Goal: Find specific page/section: Find specific page/section

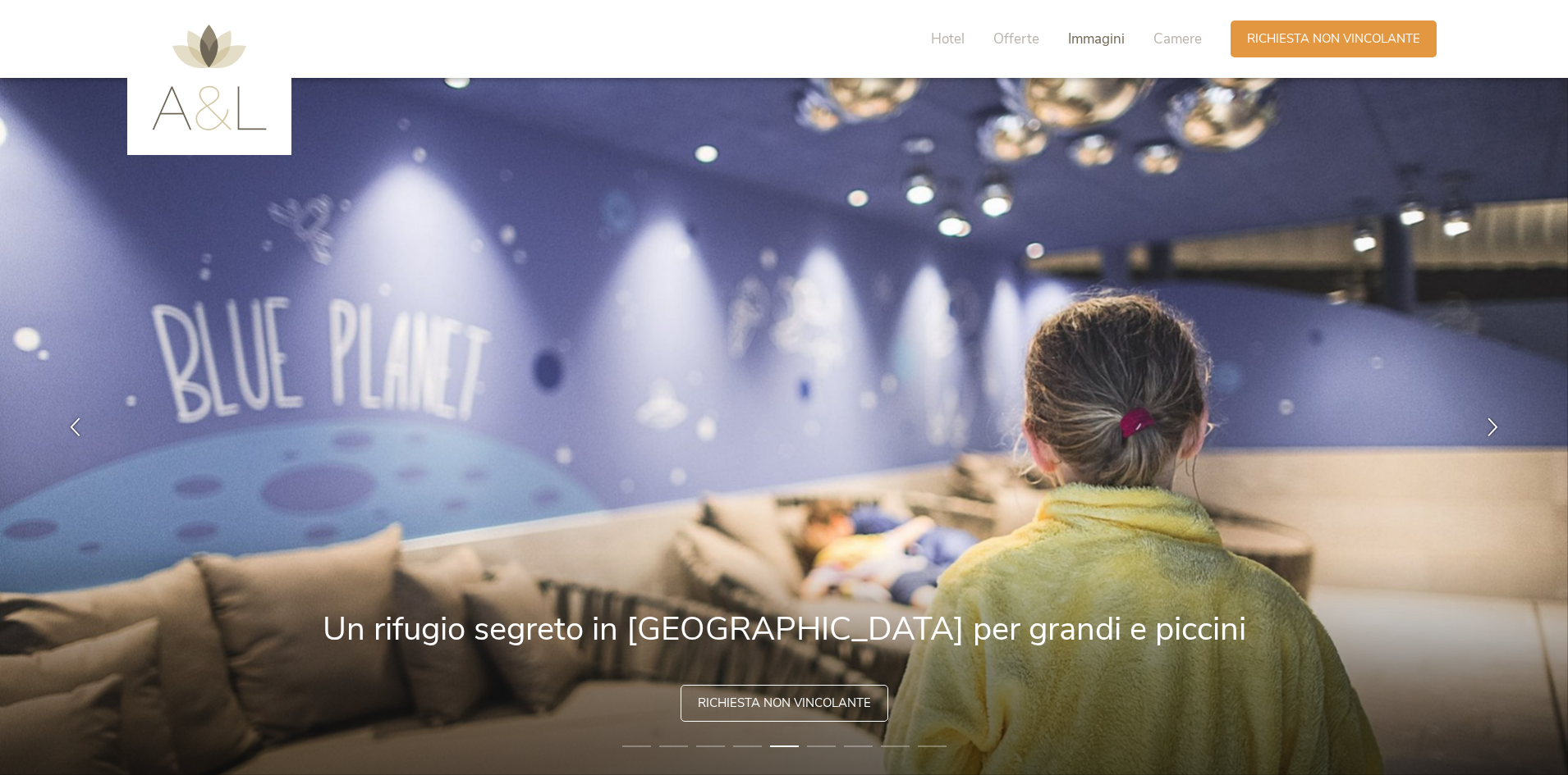
click at [1097, 38] on span "Immagini" at bounding box center [1096, 39] width 57 height 19
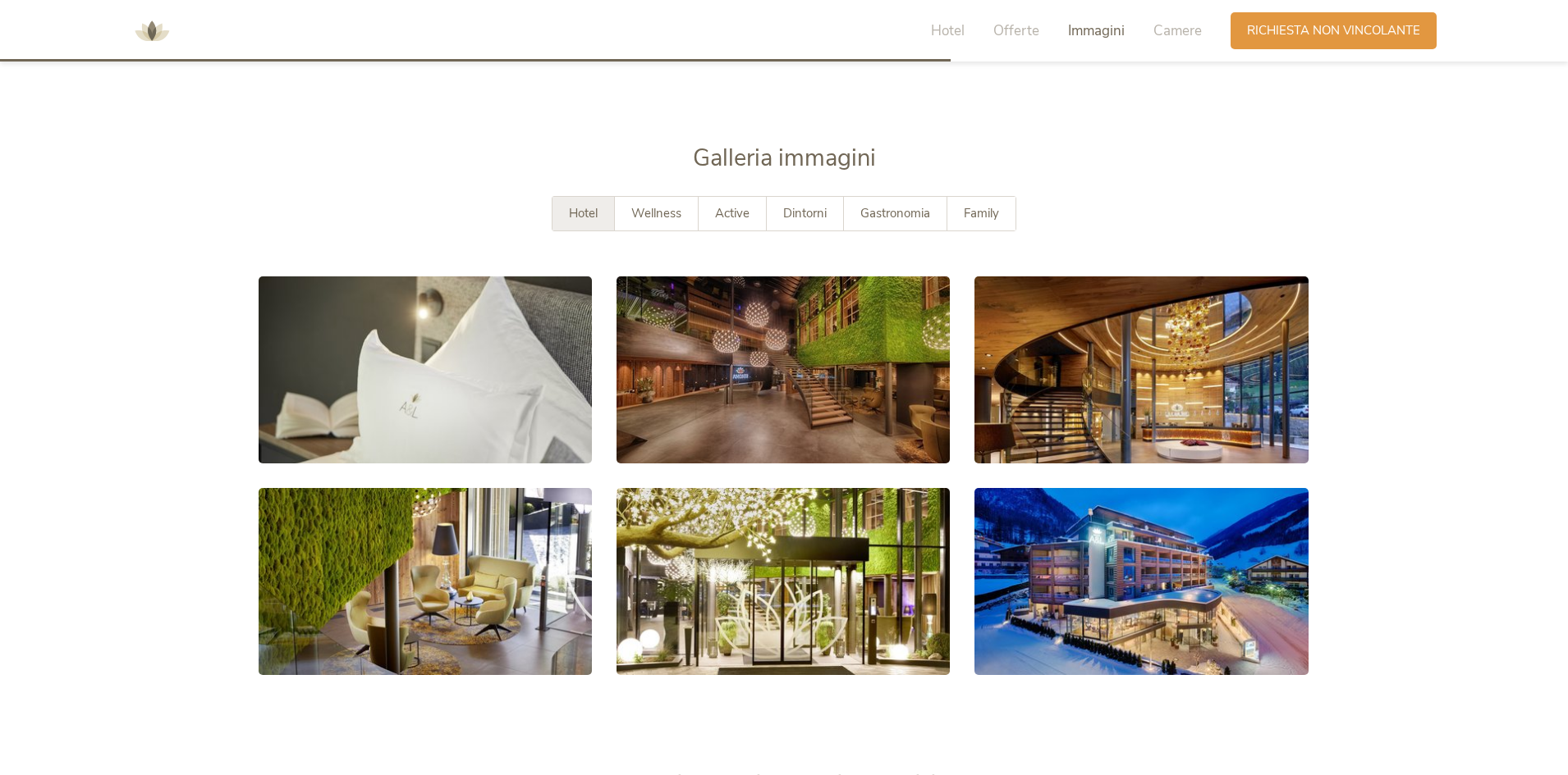
scroll to position [3028, 0]
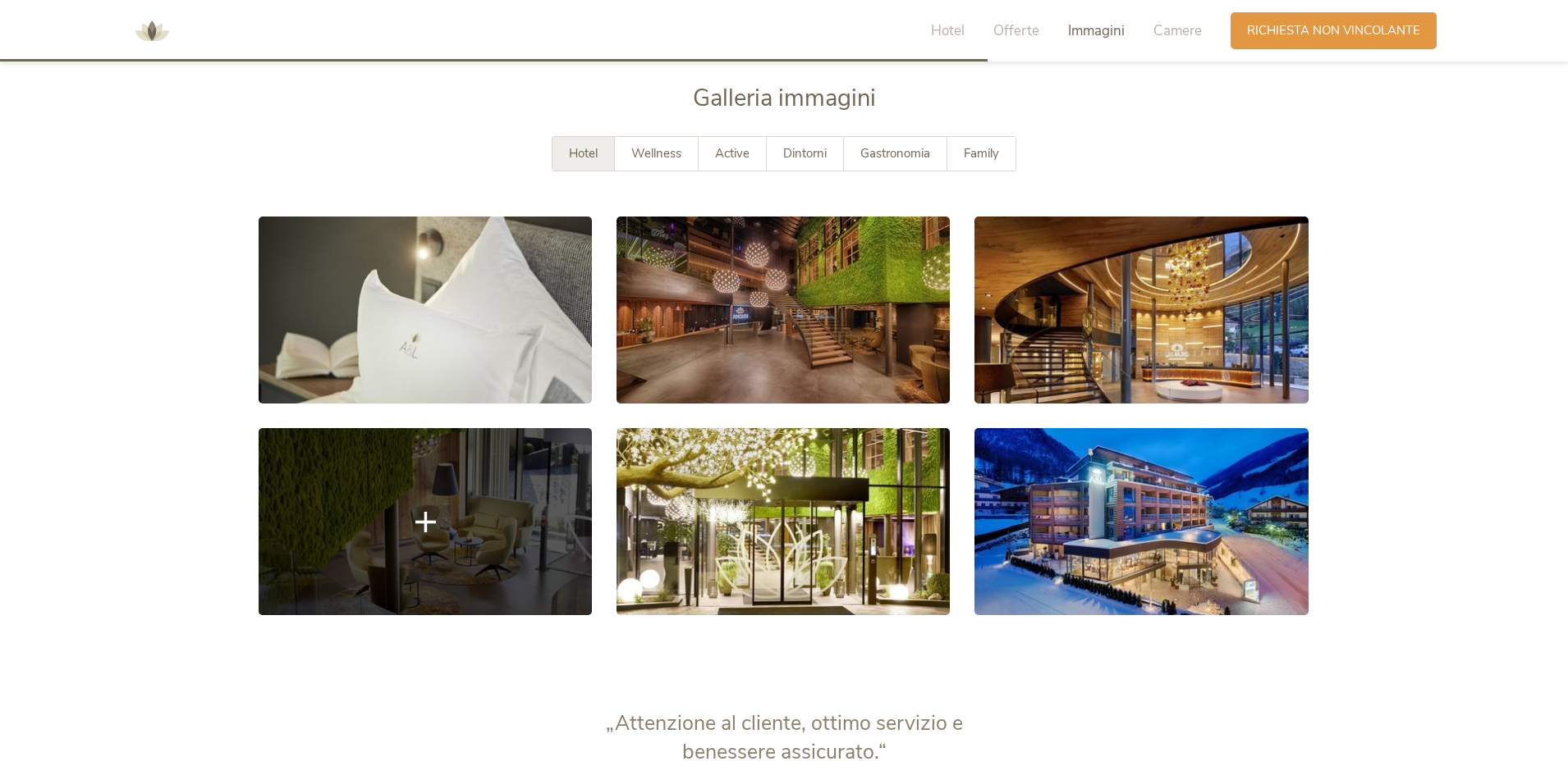
click at [438, 515] on link at bounding box center [425, 521] width 333 height 187
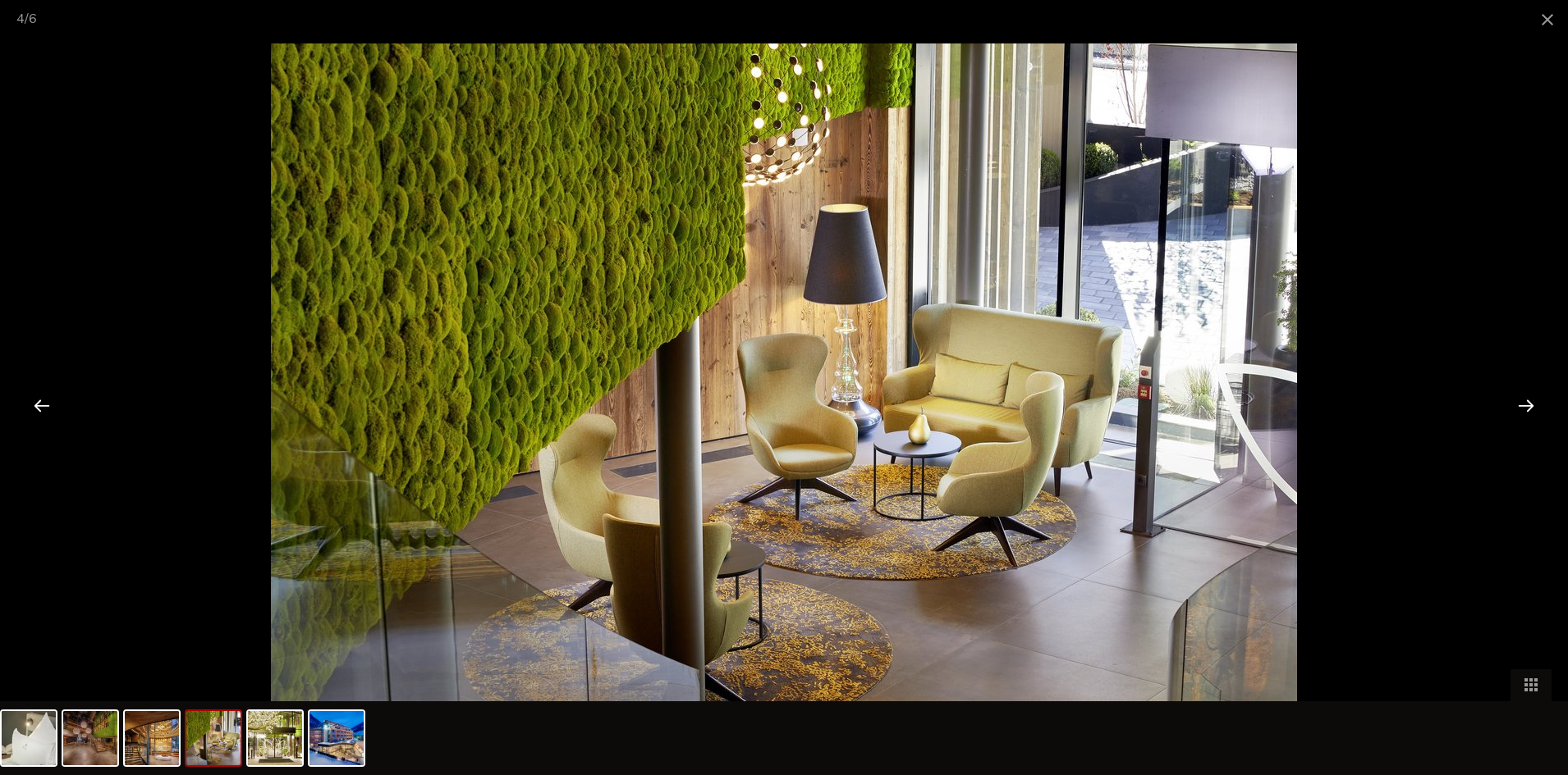
click at [1530, 405] on div at bounding box center [1525, 405] width 50 height 50
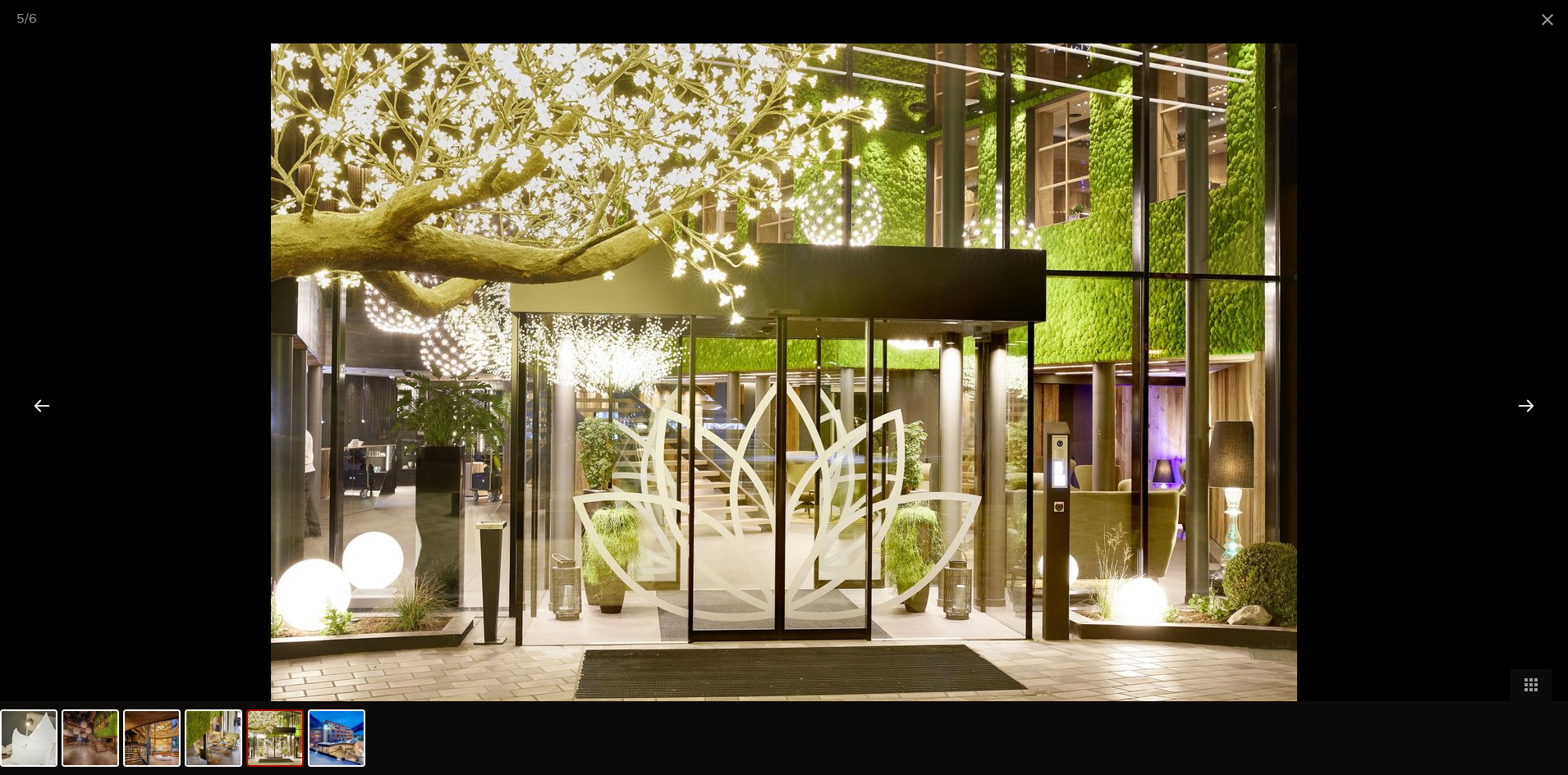
click at [1530, 405] on div at bounding box center [1525, 405] width 50 height 50
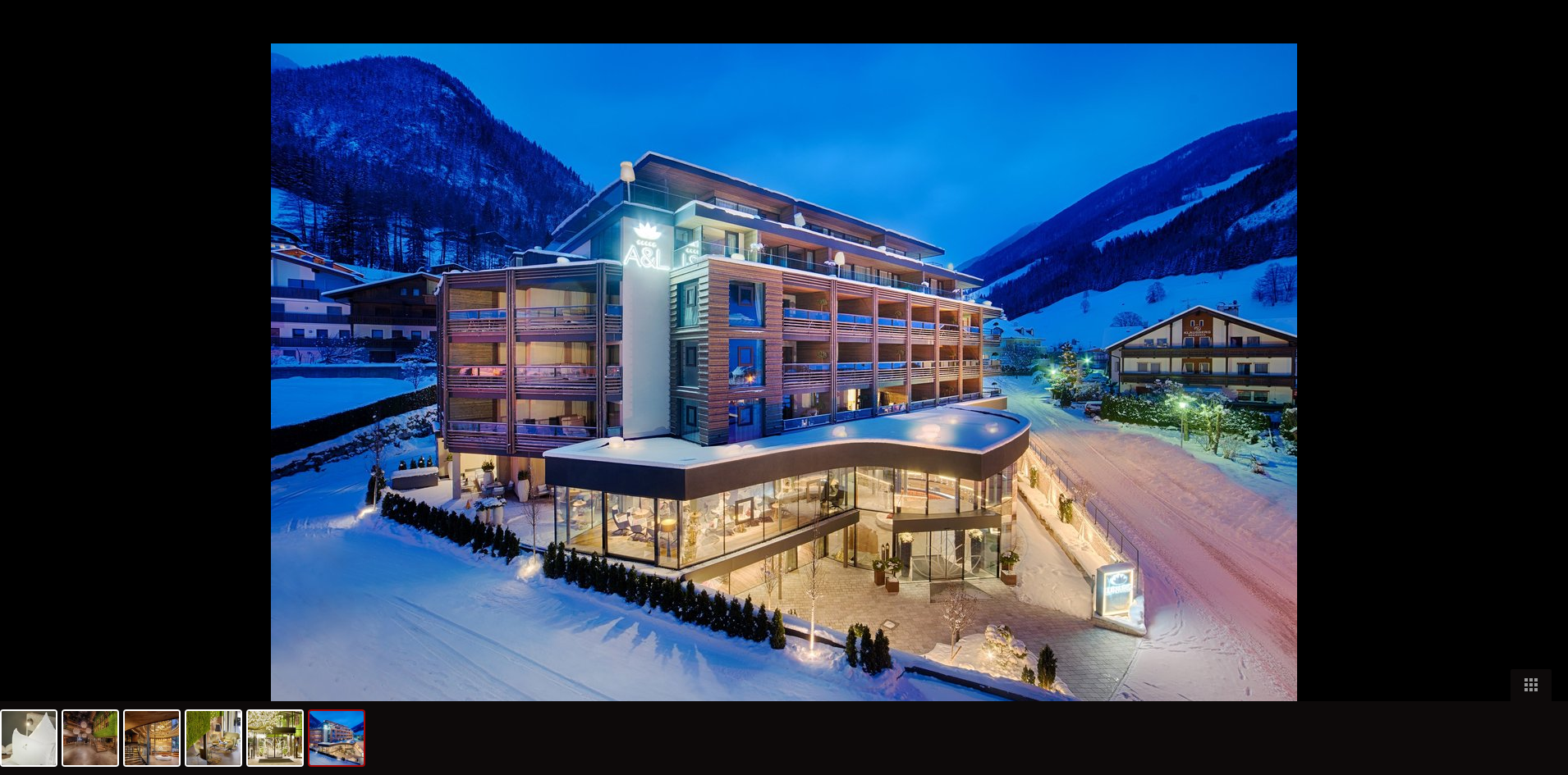
click at [1530, 405] on div at bounding box center [1534, 405] width 50 height 50
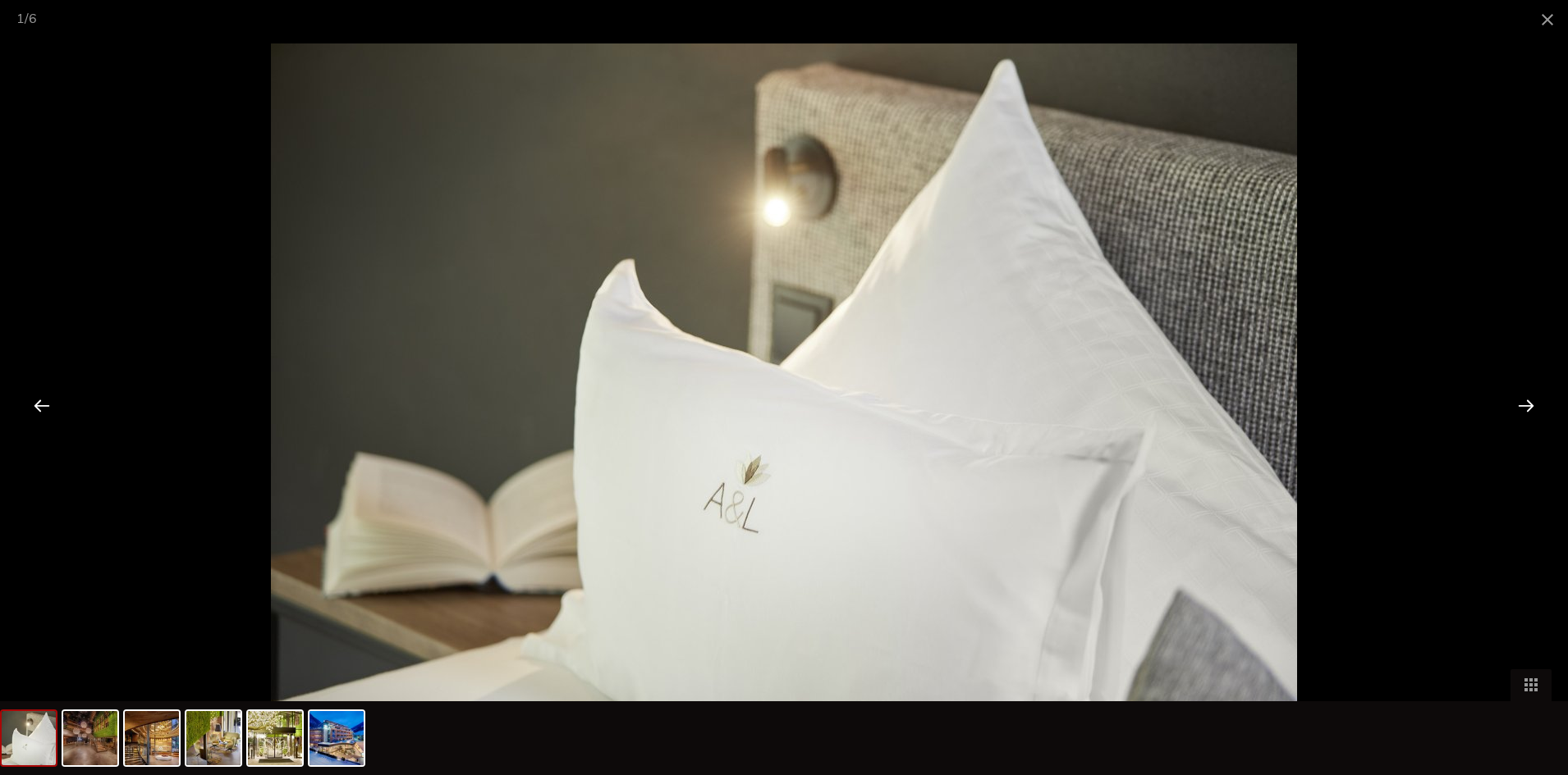
click at [1530, 405] on div at bounding box center [1525, 405] width 50 height 50
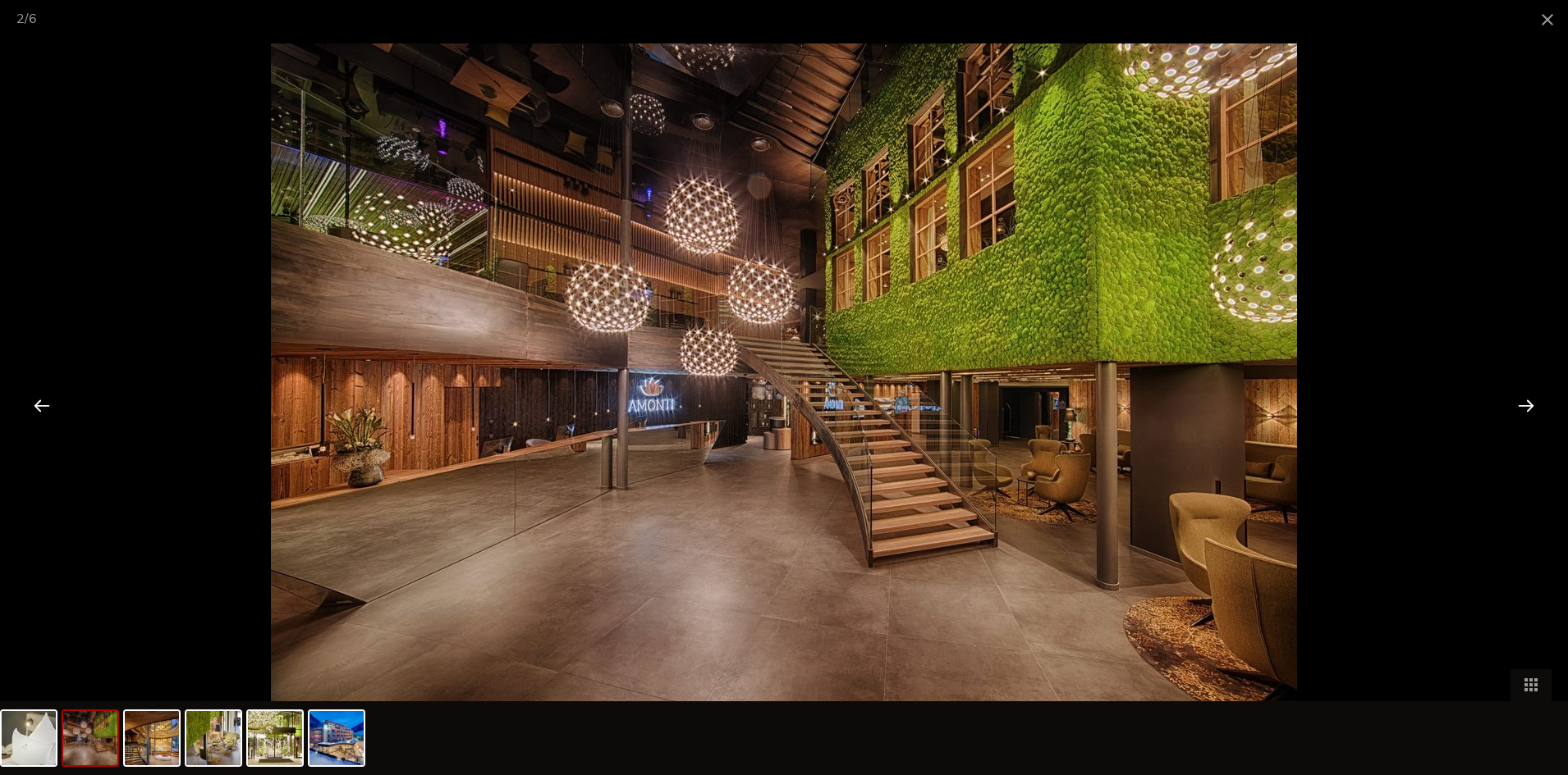
click at [1530, 405] on div at bounding box center [1525, 405] width 50 height 50
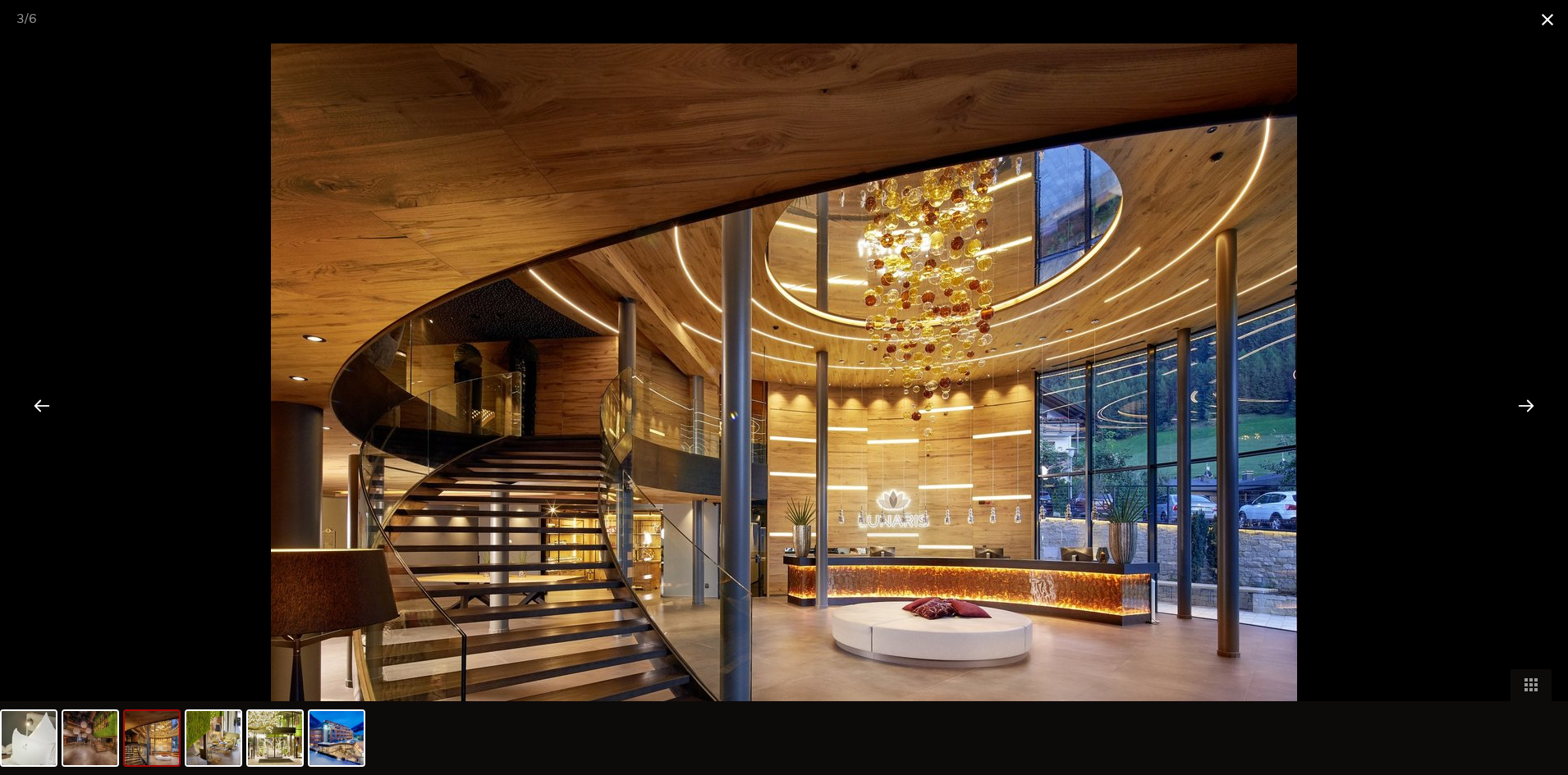
click at [1545, 20] on span at bounding box center [1547, 19] width 41 height 38
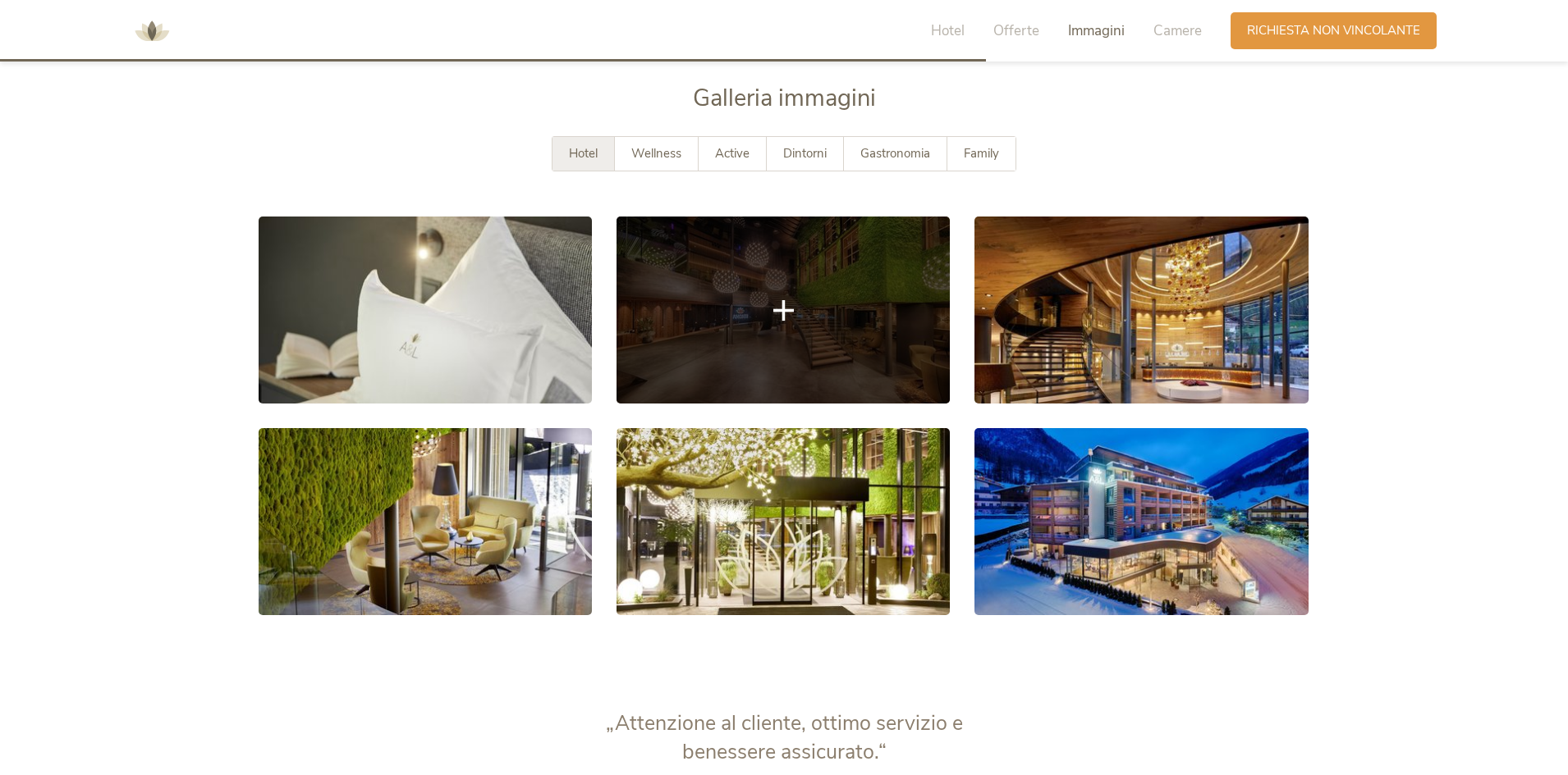
scroll to position [2946, 0]
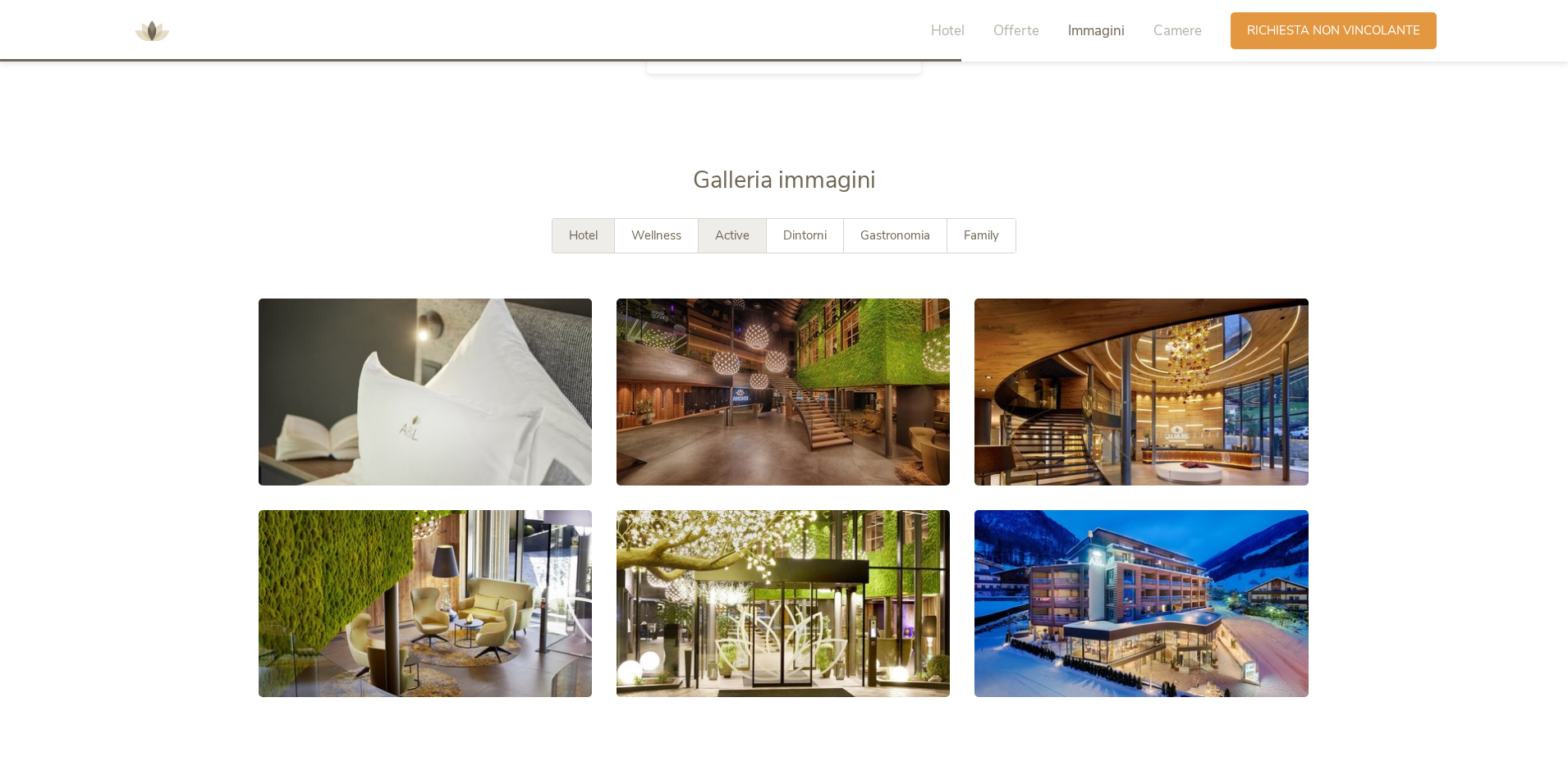
click at [727, 241] on span "Active" at bounding box center [733, 235] width 35 height 17
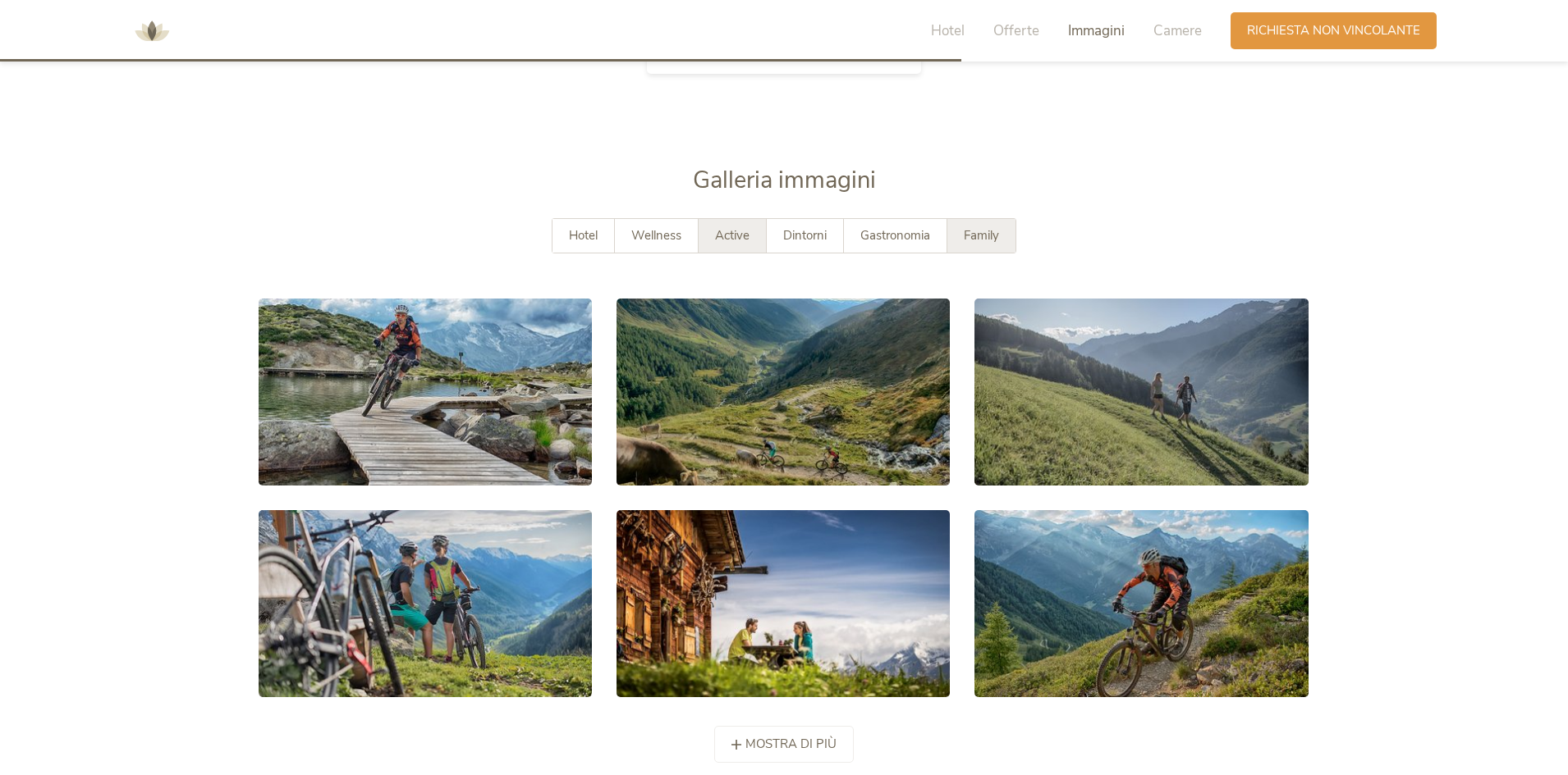
click at [968, 243] on span "Family" at bounding box center [982, 235] width 36 height 17
